Goal: Task Accomplishment & Management: Use online tool/utility

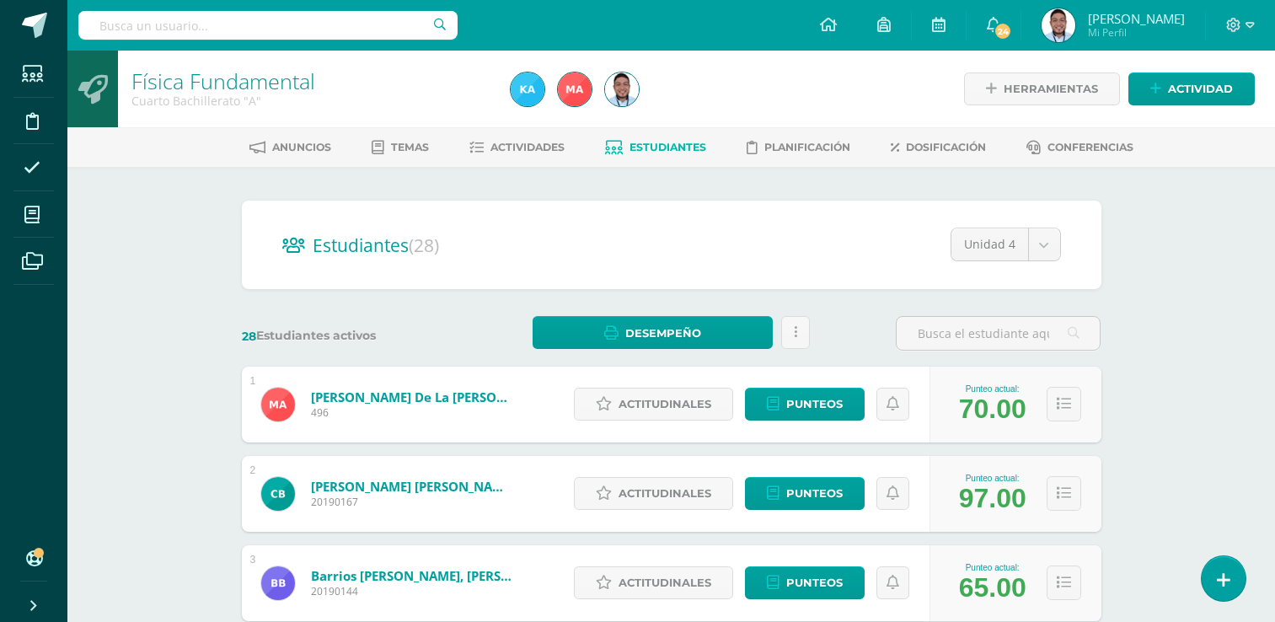
drag, startPoint x: 0, startPoint y: 0, endPoint x: 1170, endPoint y: 241, distance: 1194.3
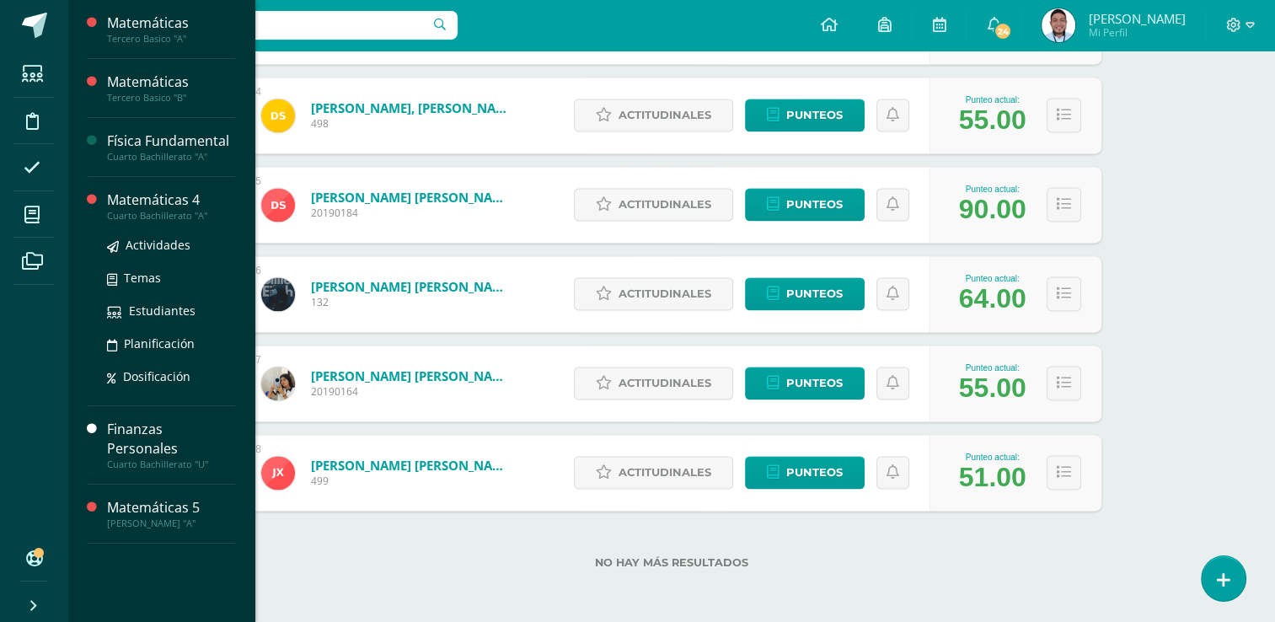
click at [174, 214] on div "Cuarto Bachillerato "A"" at bounding box center [171, 216] width 128 height 12
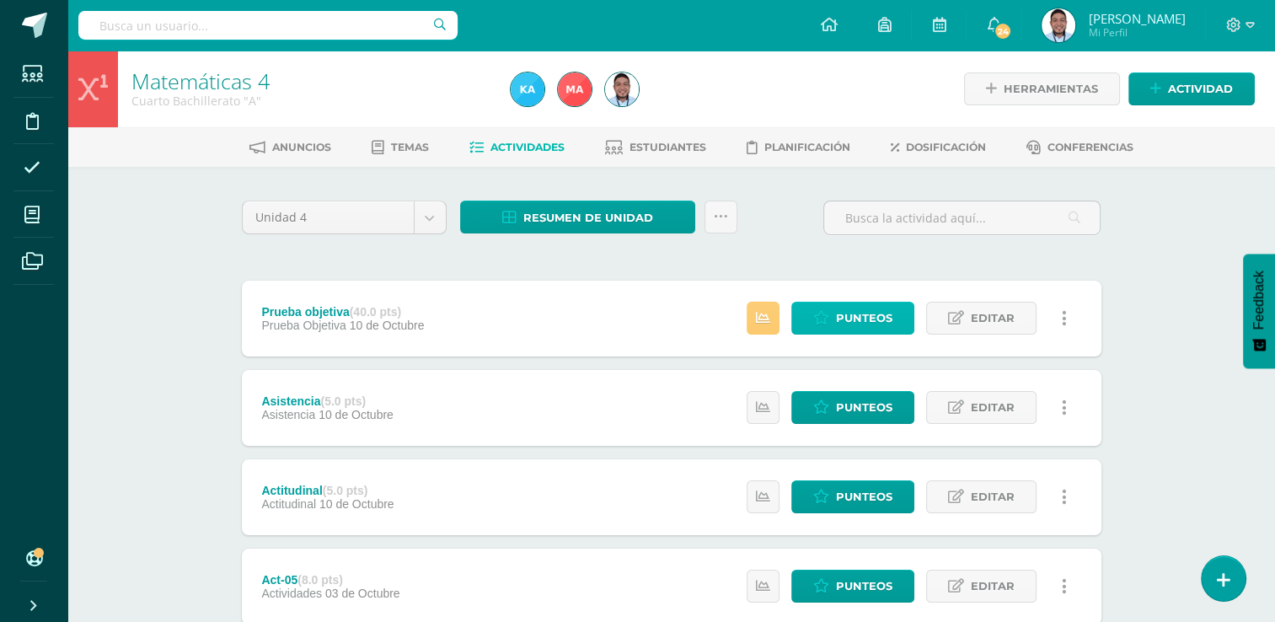
click at [876, 313] on span "Punteos" at bounding box center [864, 318] width 56 height 31
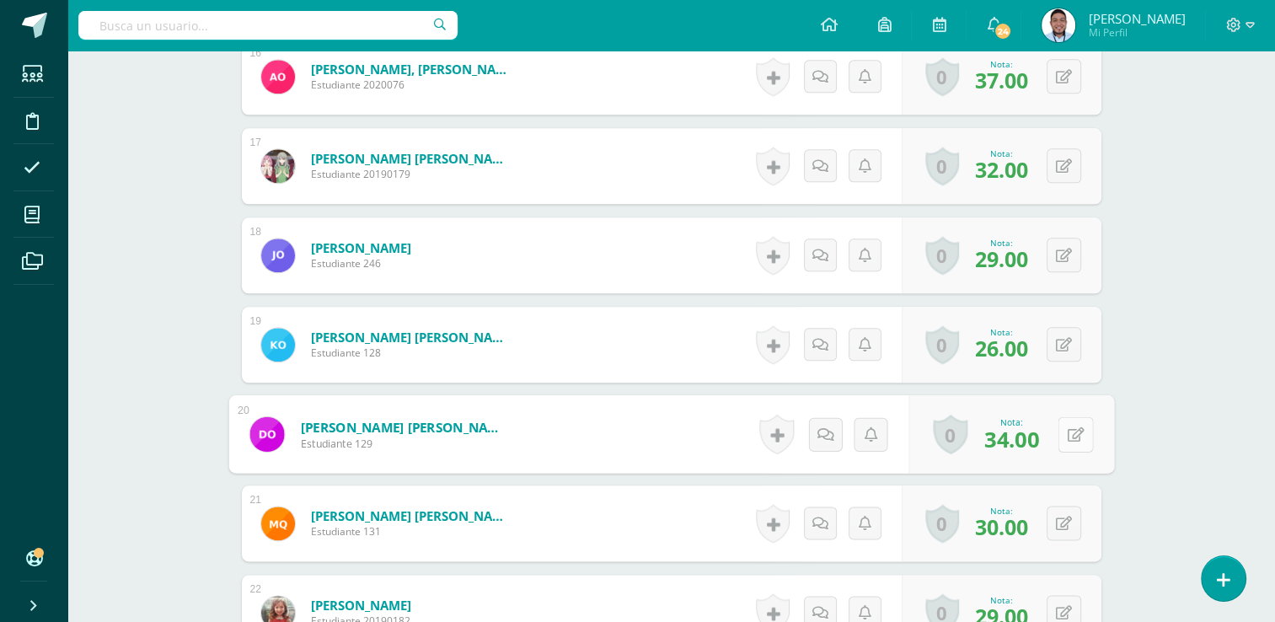
scroll to position [1888, 0]
click at [1062, 431] on button at bounding box center [1075, 432] width 35 height 35
type input "35"
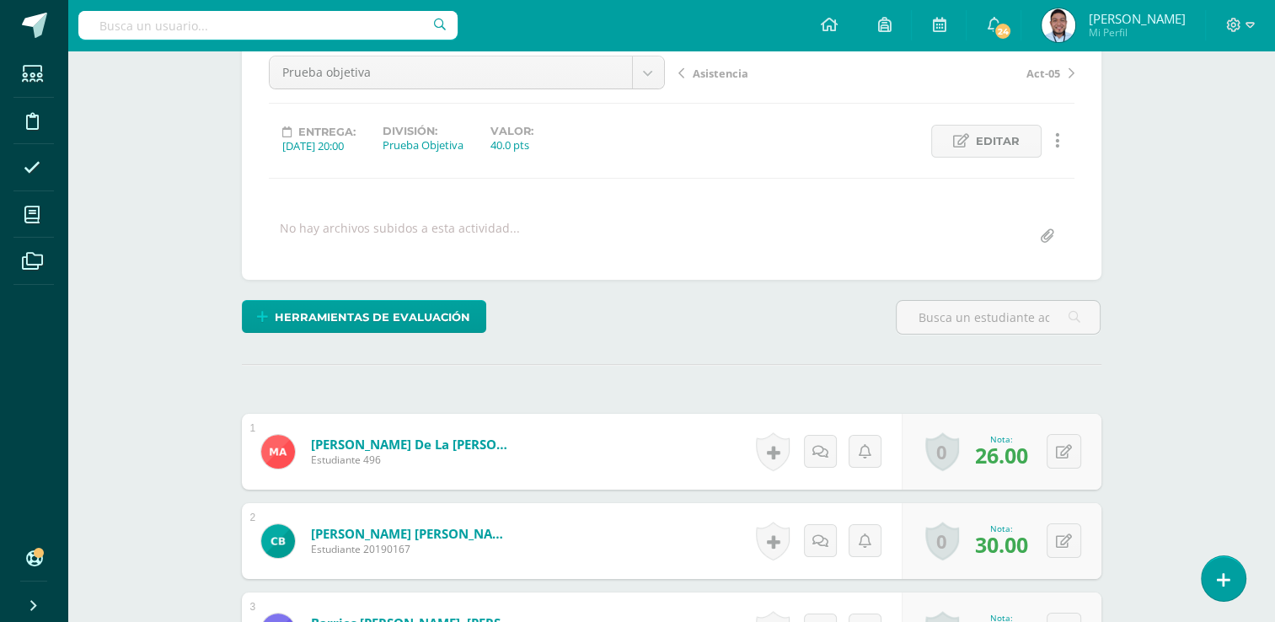
scroll to position [0, 0]
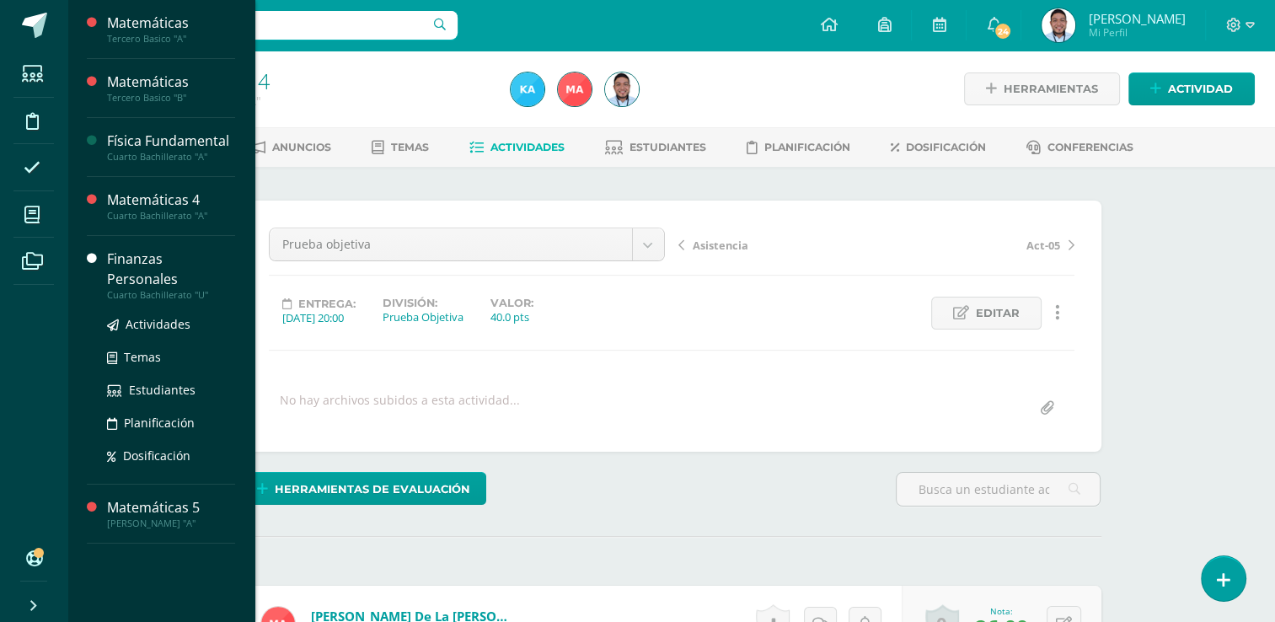
click at [193, 289] on div "Cuarto Bachillerato "U"" at bounding box center [171, 295] width 128 height 12
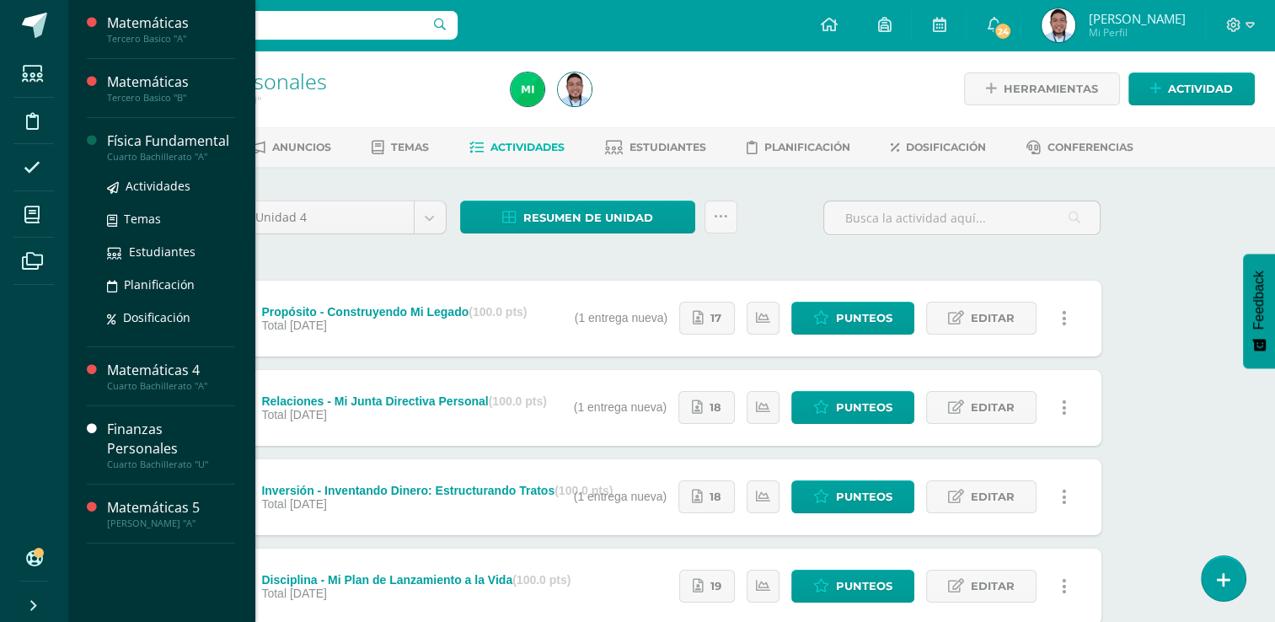
click at [156, 141] on div "Física Fundamental" at bounding box center [171, 140] width 128 height 19
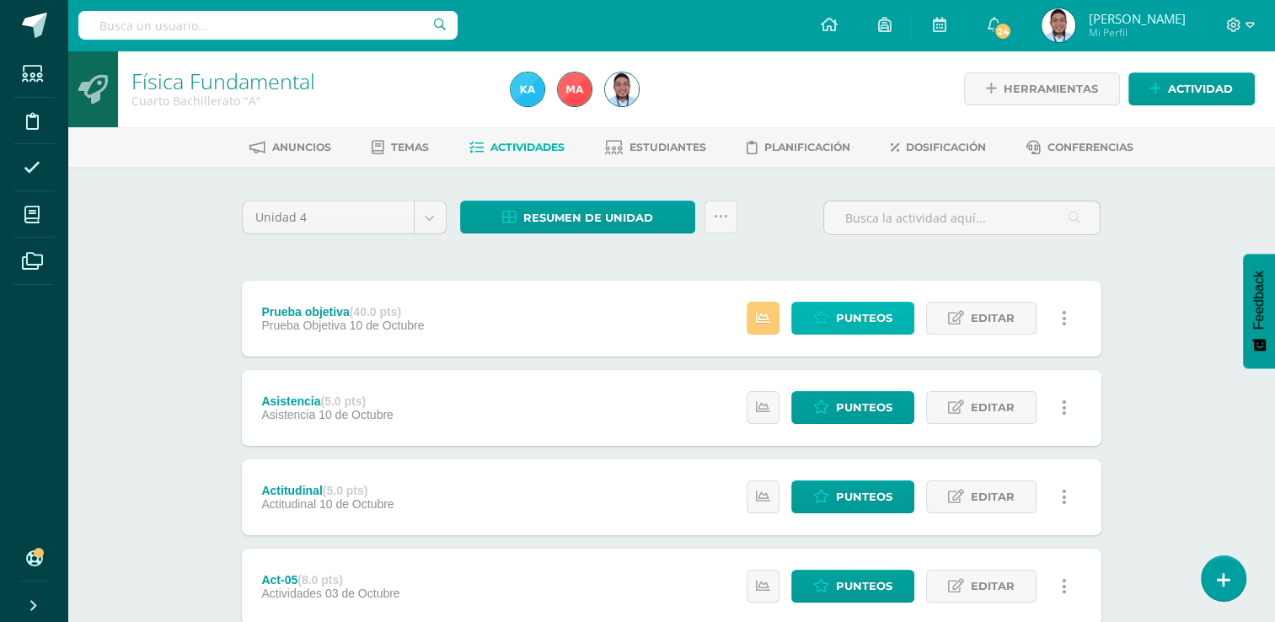
click at [849, 327] on span "Punteos" at bounding box center [864, 318] width 56 height 31
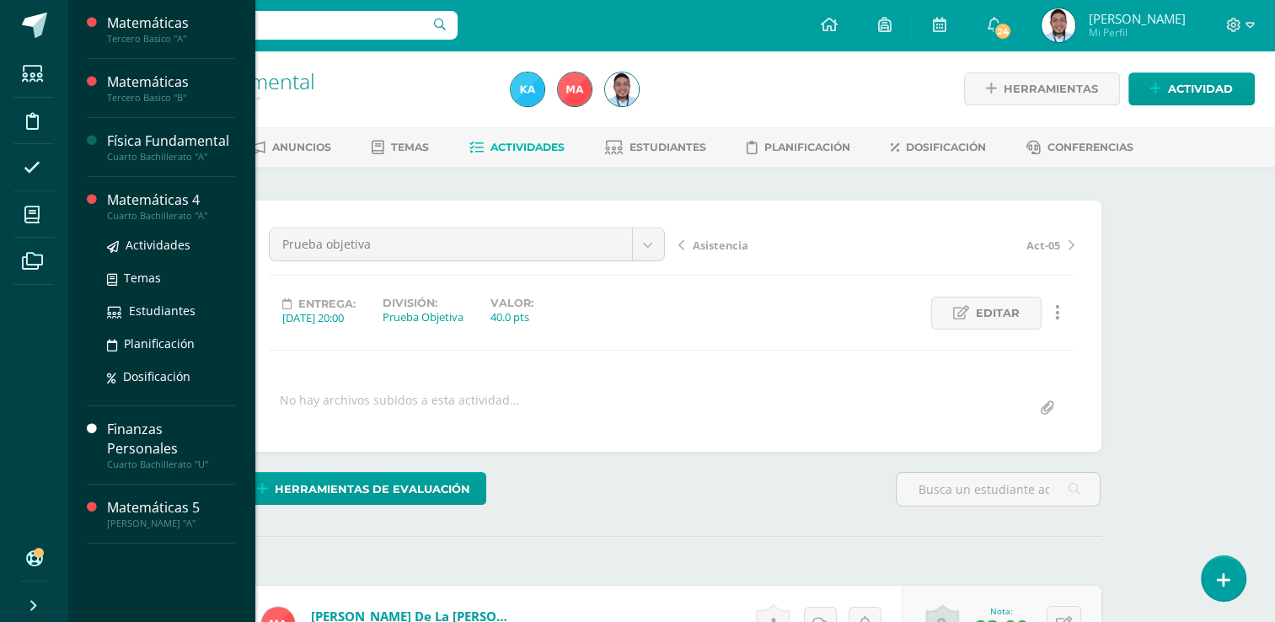
click at [189, 212] on div "Cuarto Bachillerato "A"" at bounding box center [171, 216] width 128 height 12
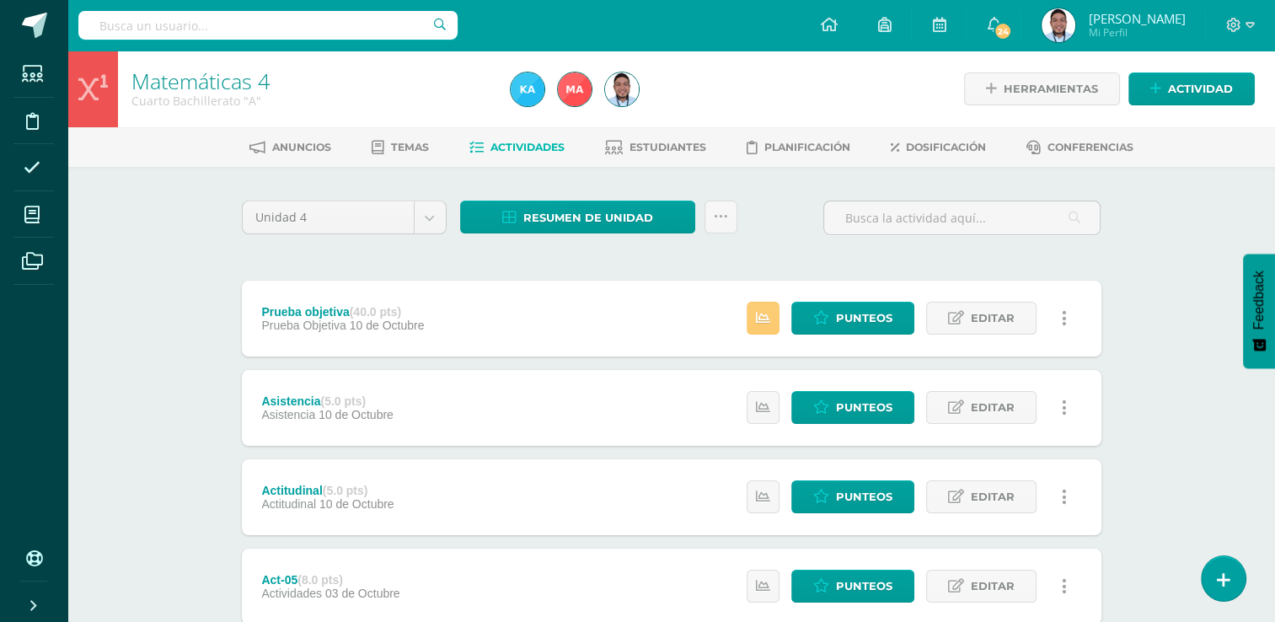
click at [847, 326] on span "Punteos" at bounding box center [864, 318] width 56 height 31
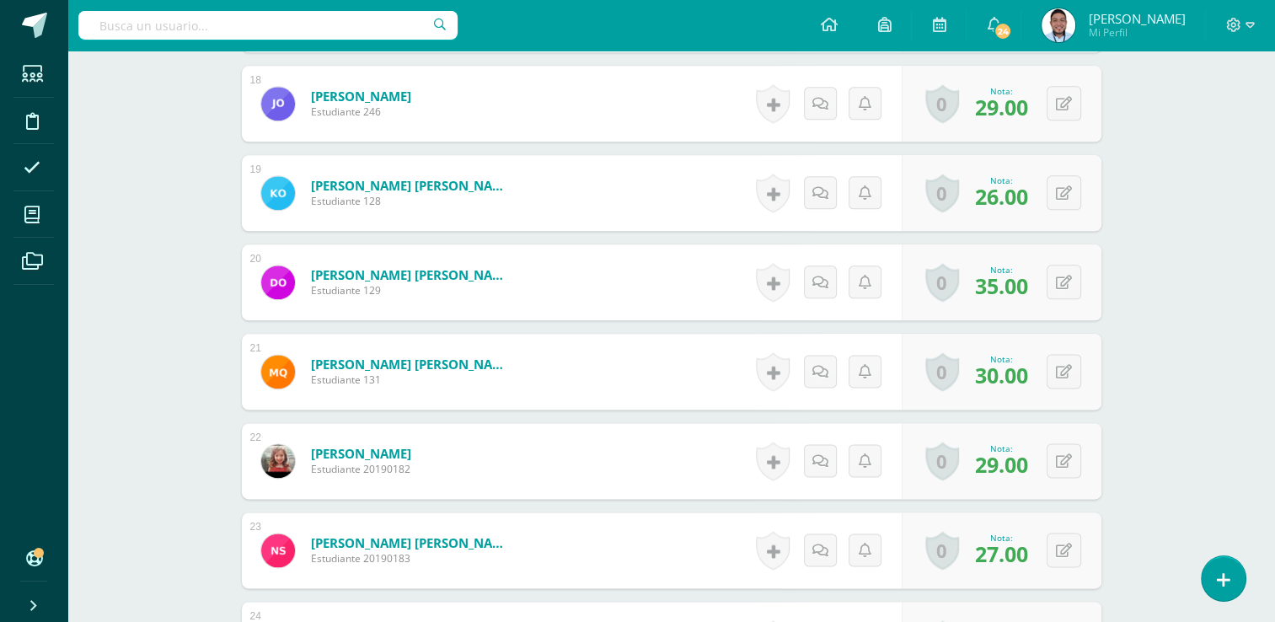
scroll to position [2039, 0]
click at [1053, 461] on div "0 [GEOGRAPHIC_DATA] Logros obtenidos Aún no hay logros agregados Nota: 29.00" at bounding box center [1011, 460] width 206 height 78
click at [1085, 451] on button at bounding box center [1075, 459] width 35 height 35
type input "30"
